Goal: Communication & Community: Connect with others

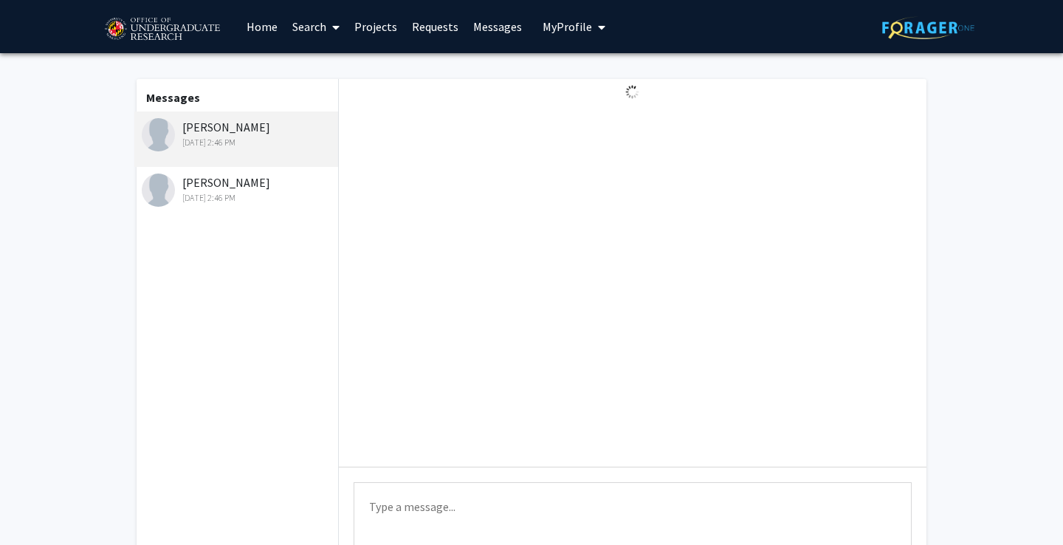
click at [189, 199] on div "[DATE] 2:46 PM" at bounding box center [238, 197] width 193 height 13
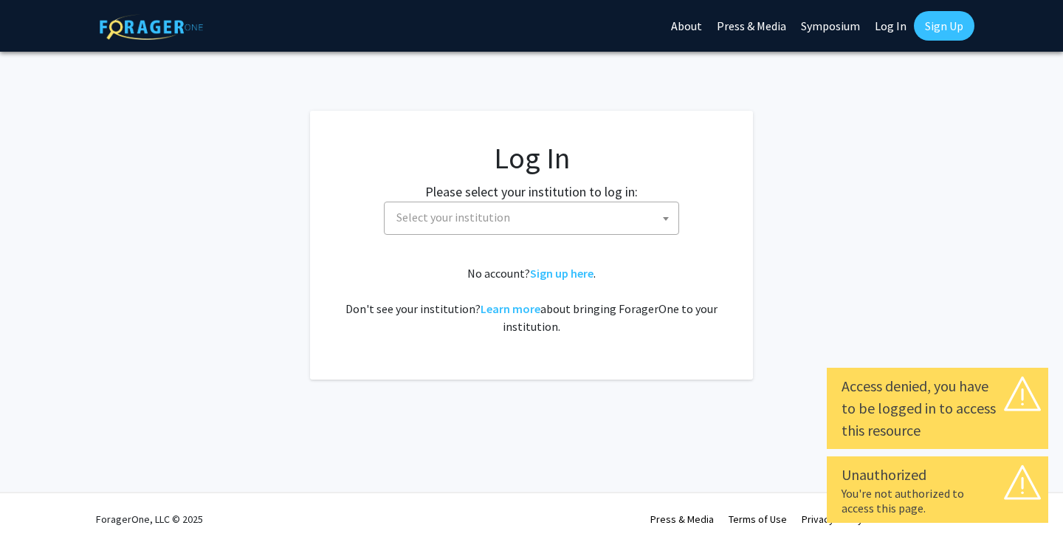
click at [893, 26] on link "Log In" at bounding box center [890, 26] width 47 height 52
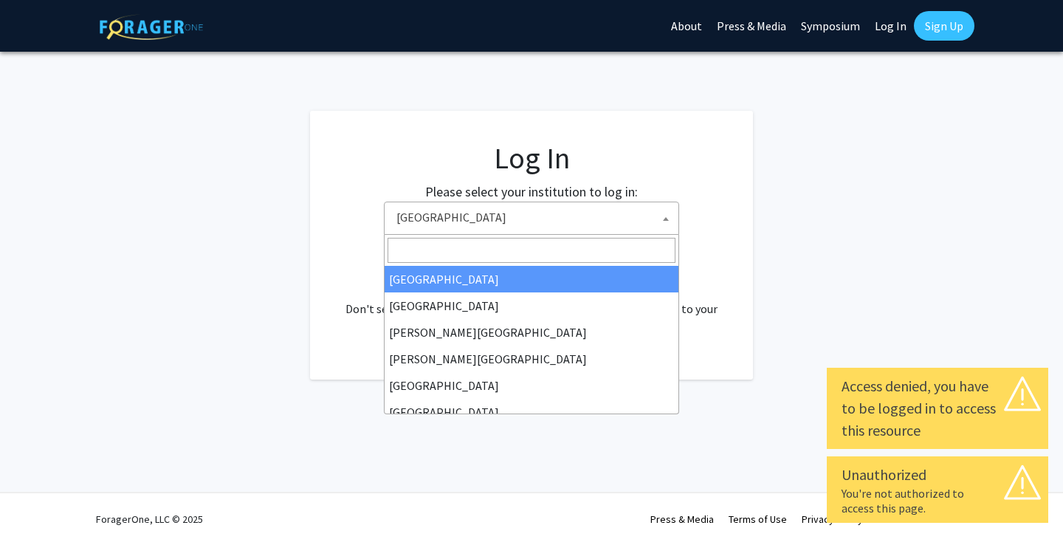
click at [580, 223] on span "Baylor University" at bounding box center [535, 217] width 288 height 30
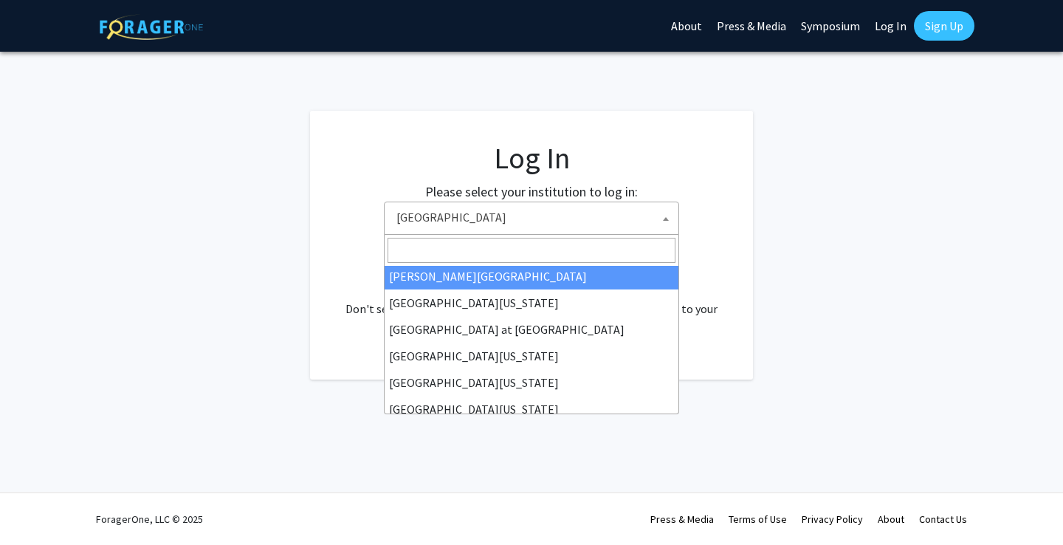
scroll to position [517, 0]
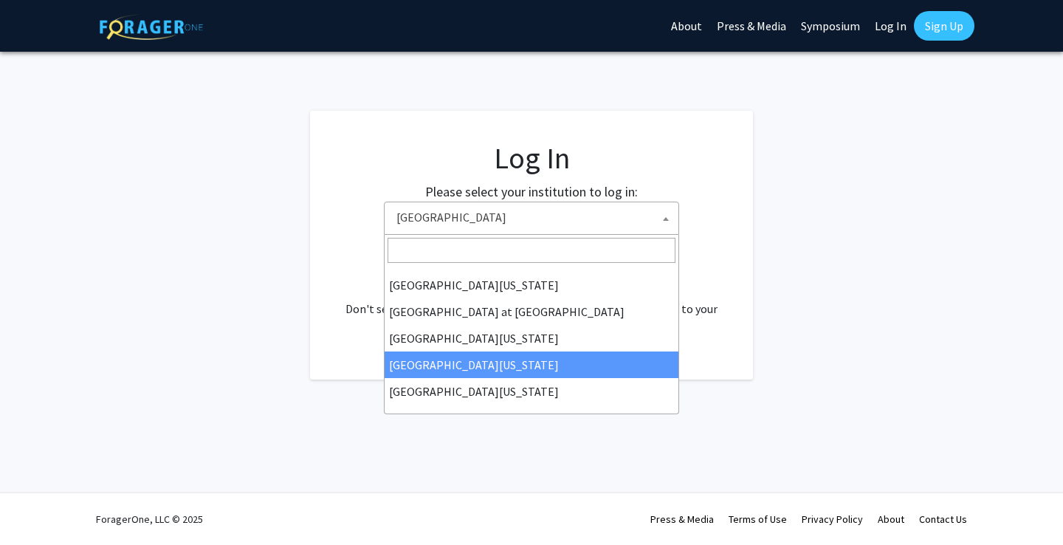
select select "31"
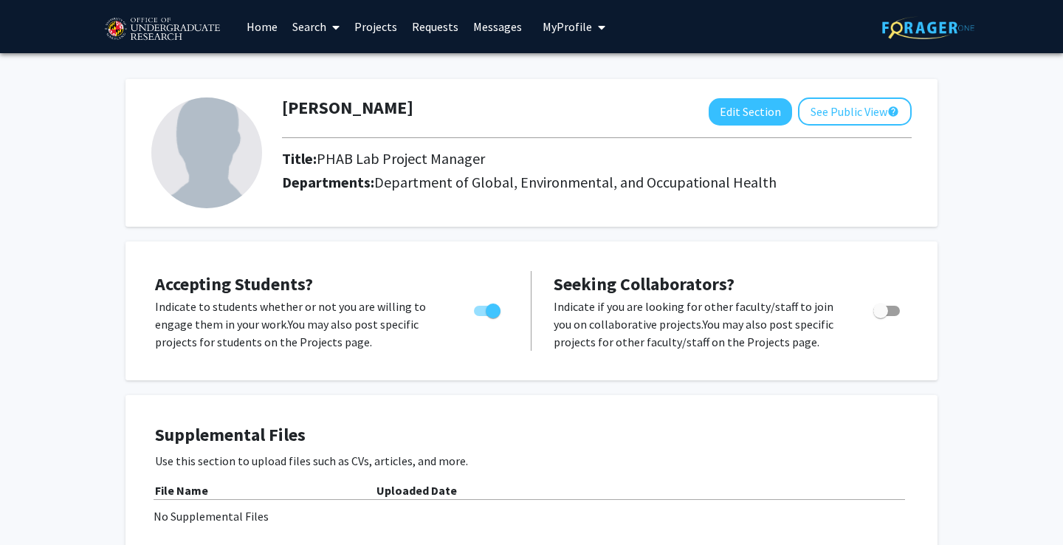
click at [496, 17] on link "Messages" at bounding box center [497, 27] width 63 height 52
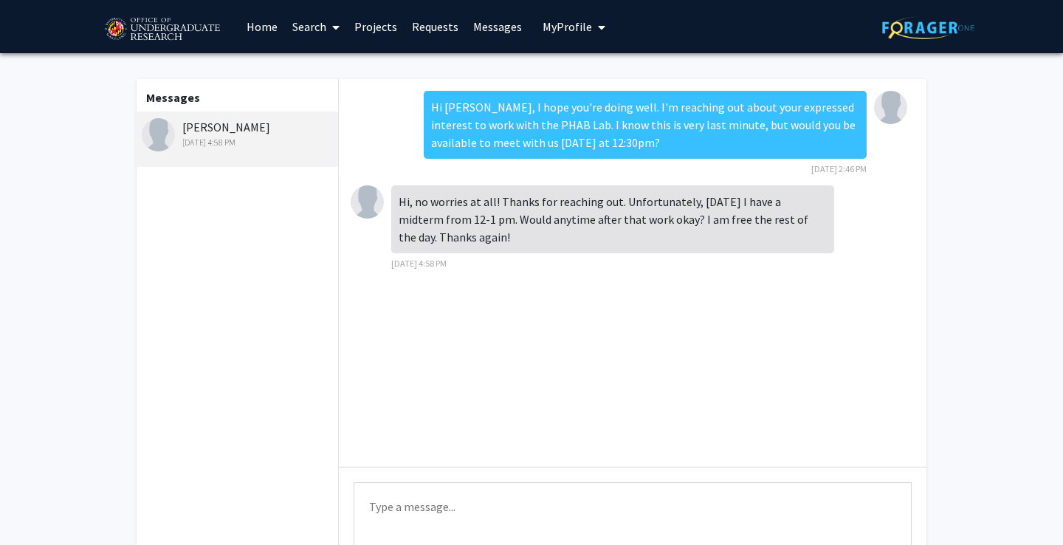
click at [403, 515] on textarea "Type a message" at bounding box center [633, 515] width 558 height 66
click at [460, 504] on textarea "Would you be availble to mee" at bounding box center [633, 515] width 558 height 66
click at [552, 502] on textarea "Would you be available to mee" at bounding box center [633, 515] width 558 height 66
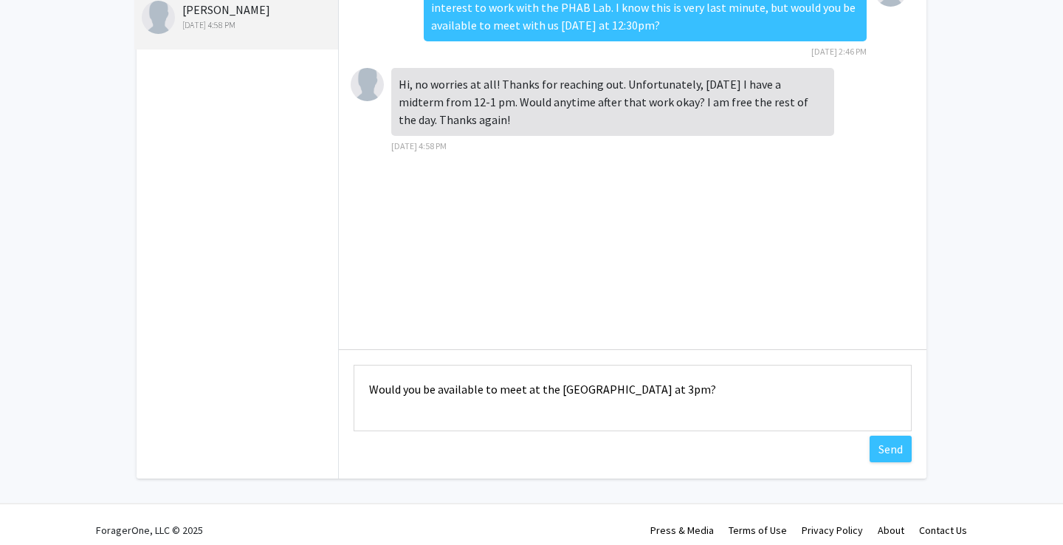
scroll to position [123, 0]
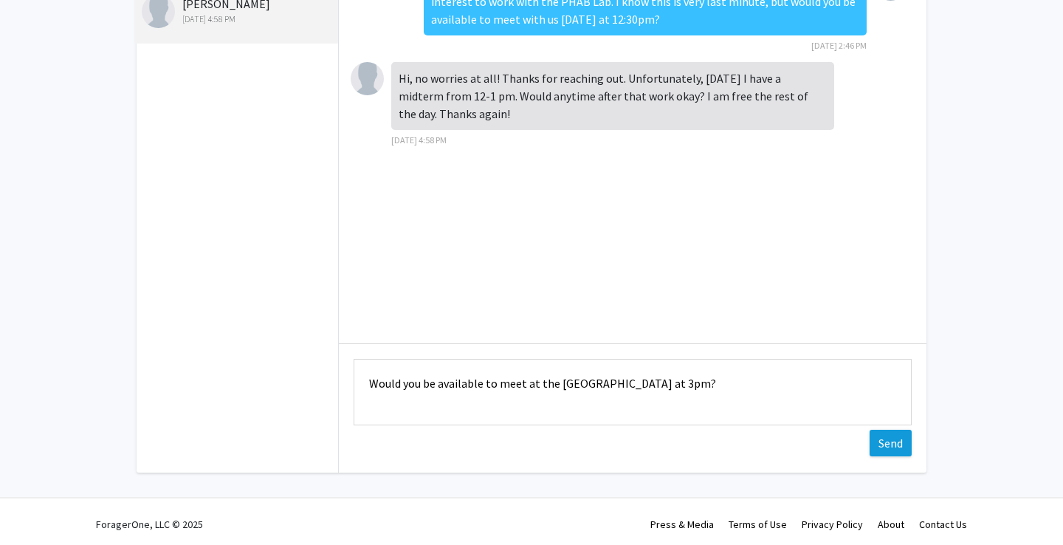
type textarea "Would you be available to meet at the [GEOGRAPHIC_DATA] at 3pm?"
click at [883, 452] on button "Send" at bounding box center [891, 443] width 42 height 27
